Goal: Find contact information: Find contact information

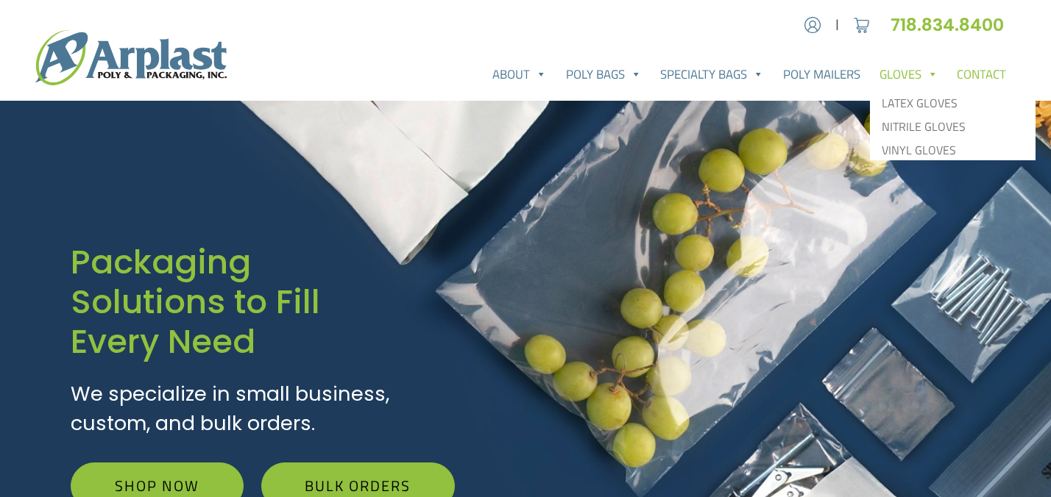
click at [988, 67] on link "Contact" at bounding box center [981, 74] width 68 height 29
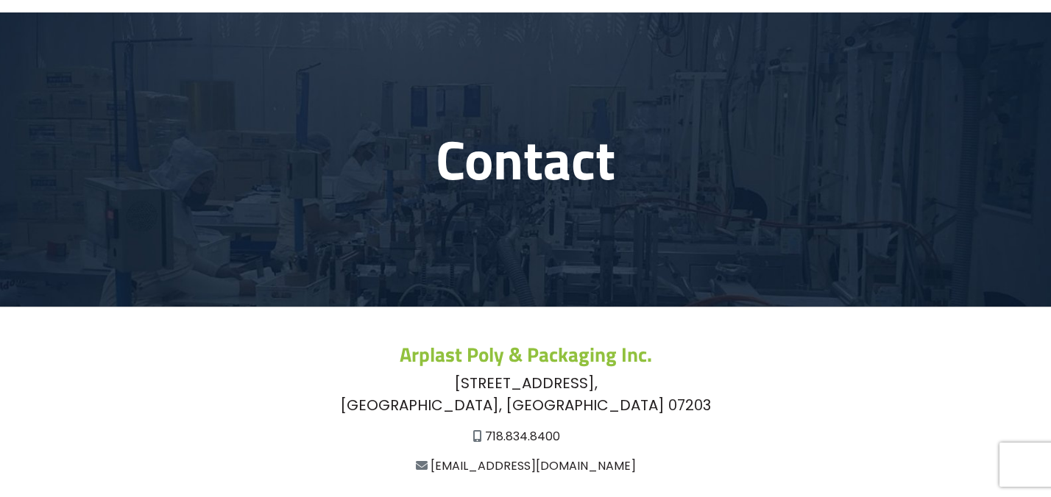
scroll to position [246, 0]
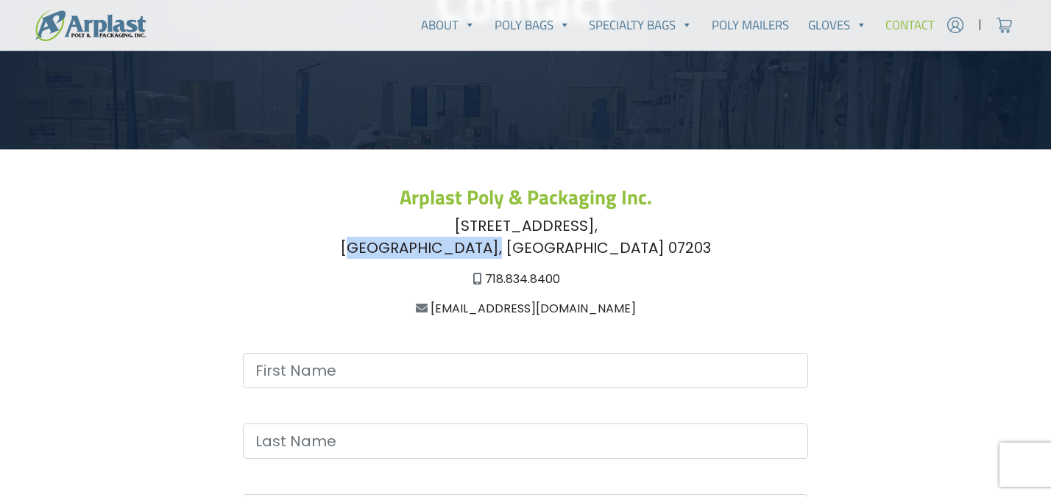
drag, startPoint x: 463, startPoint y: 247, endPoint x: 587, endPoint y: 251, distance: 123.7
click at [587, 251] on div "[STREET_ADDRESS]" at bounding box center [525, 237] width 953 height 44
copy div "[GEOGRAPHIC_DATA], [GEOGRAPHIC_DATA] 07203"
